Goal: Task Accomplishment & Management: Use online tool/utility

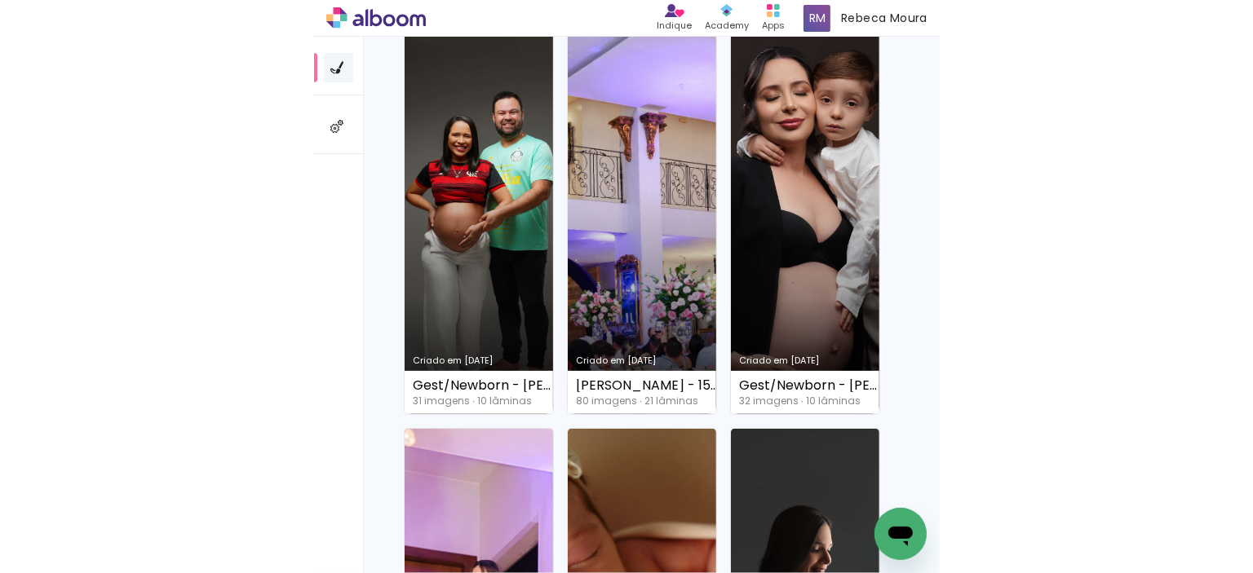
scroll to position [1386, 0]
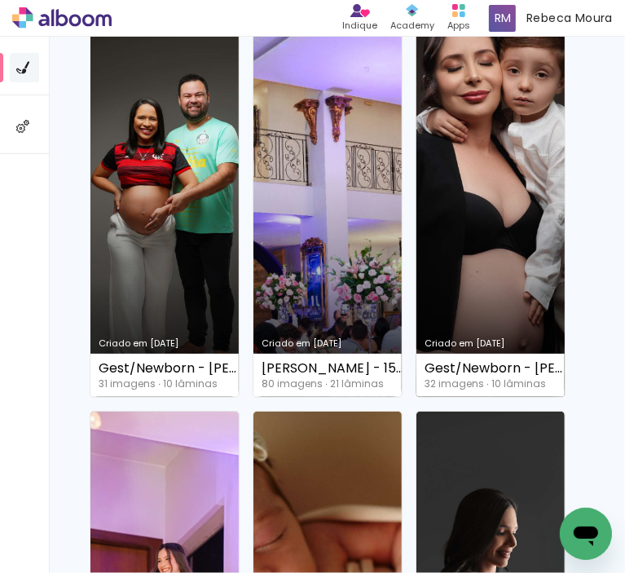
click at [508, 201] on link "Criado em [DATE]" at bounding box center [491, 206] width 148 height 382
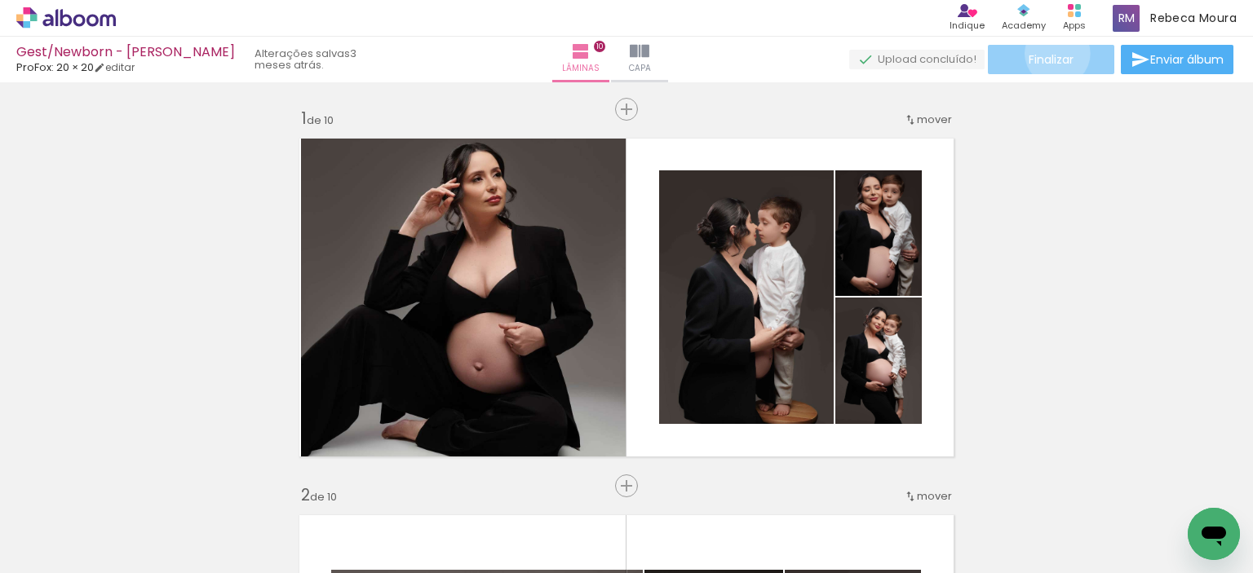
click at [625, 54] on span "Finalizar" at bounding box center [1050, 59] width 45 height 11
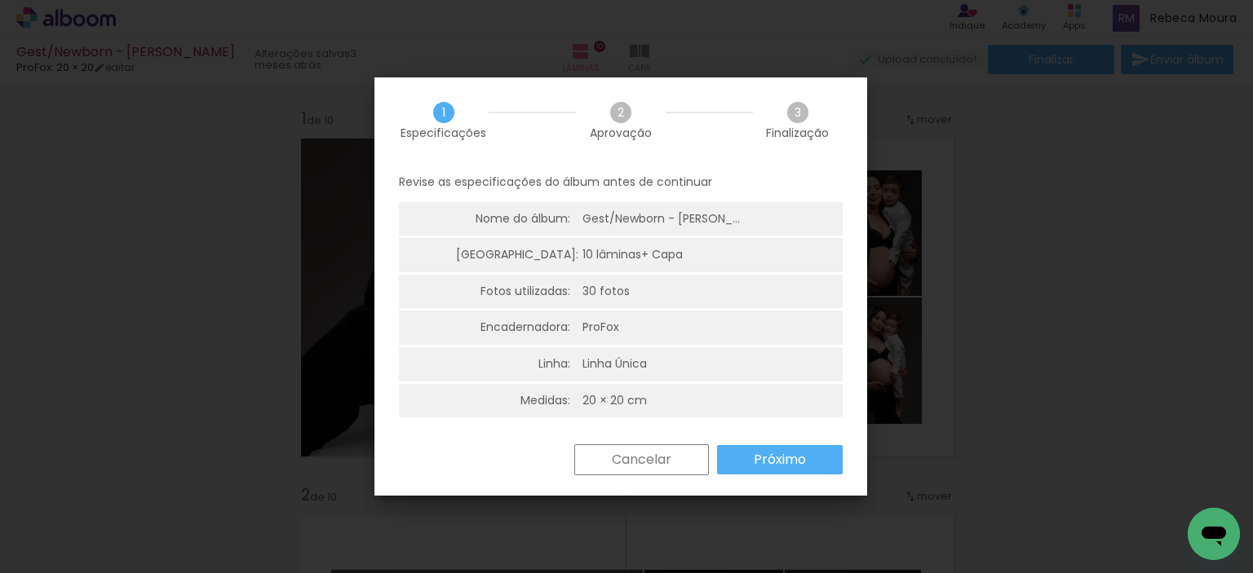
click at [0, 0] on slot "Próximo" at bounding box center [0, 0] width 0 height 0
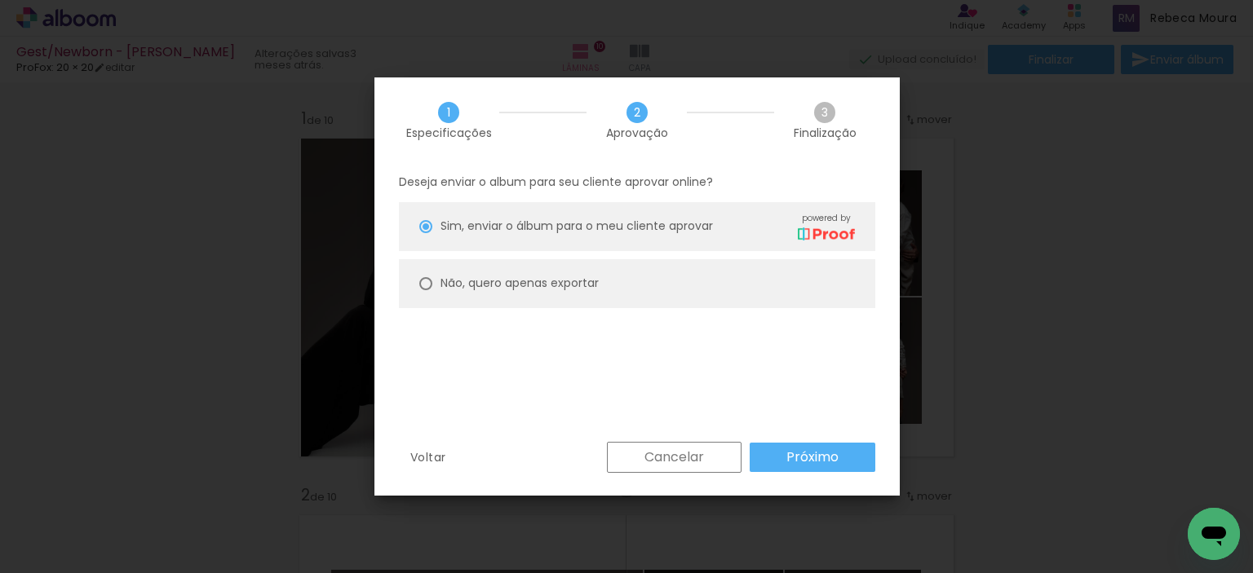
click at [468, 241] on div "Não, quero apenas exportar" at bounding box center [647, 226] width 414 height 29
type paper-radio-button "on"
click at [625, 463] on paper-button "Próximo" at bounding box center [812, 457] width 126 height 29
type input "Alta, 300 DPI"
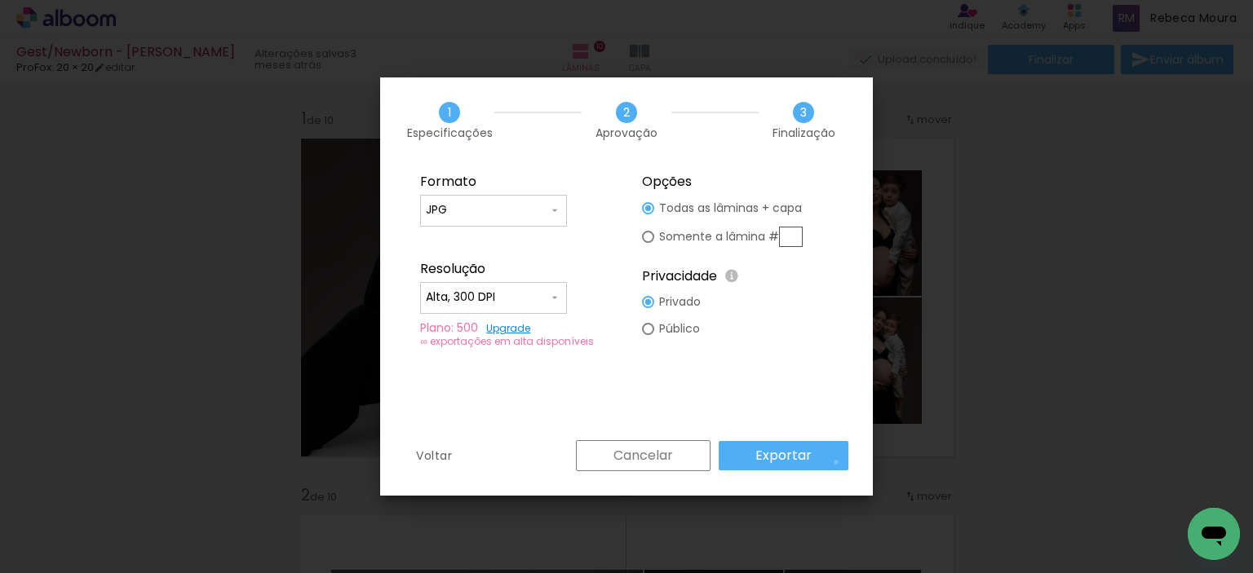
click at [625, 462] on paper-button "Exportar" at bounding box center [783, 455] width 130 height 29
